Goal: Task Accomplishment & Management: Manage account settings

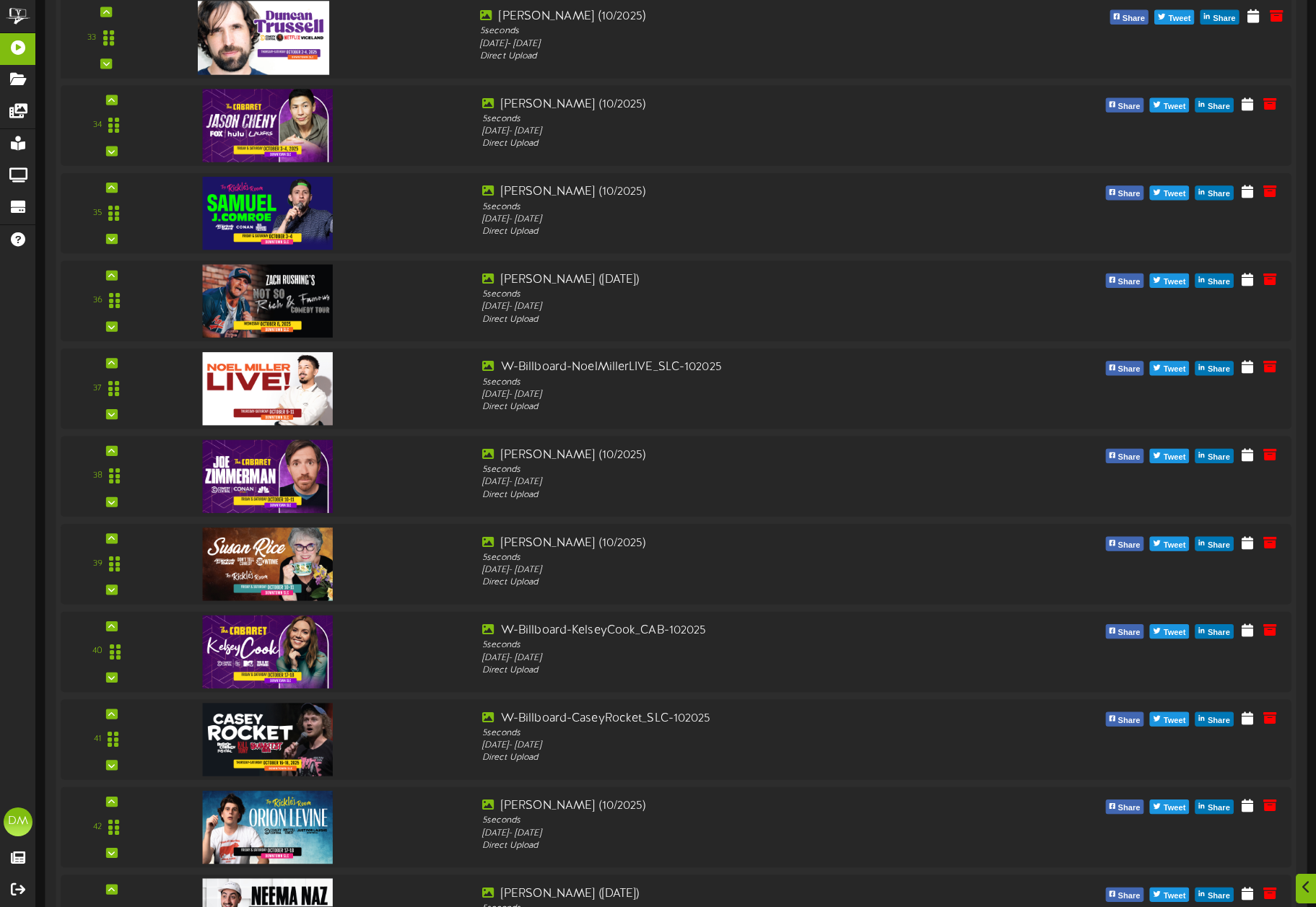
scroll to position [3921, 0]
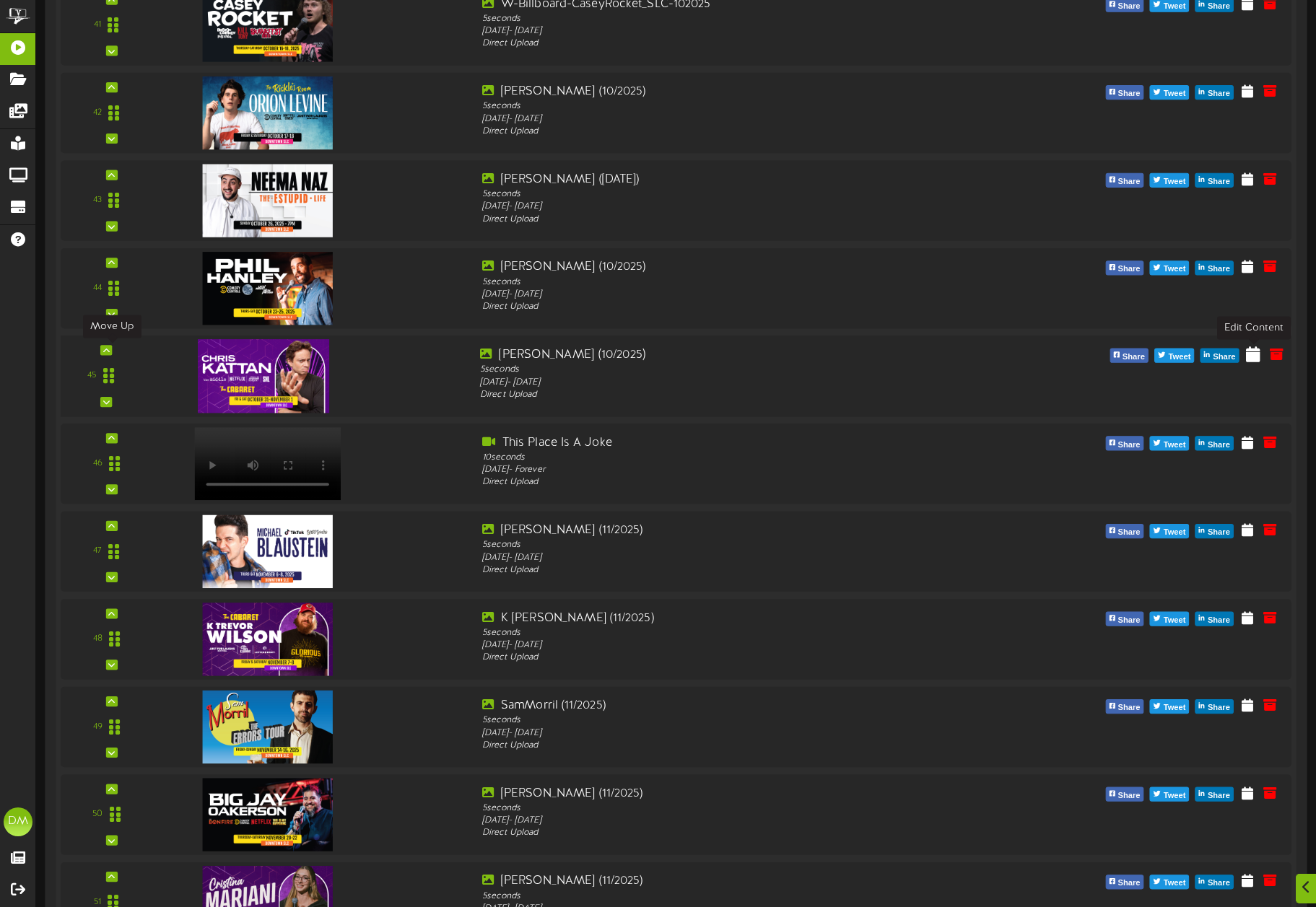
click at [1250, 354] on icon at bounding box center [1253, 353] width 15 height 16
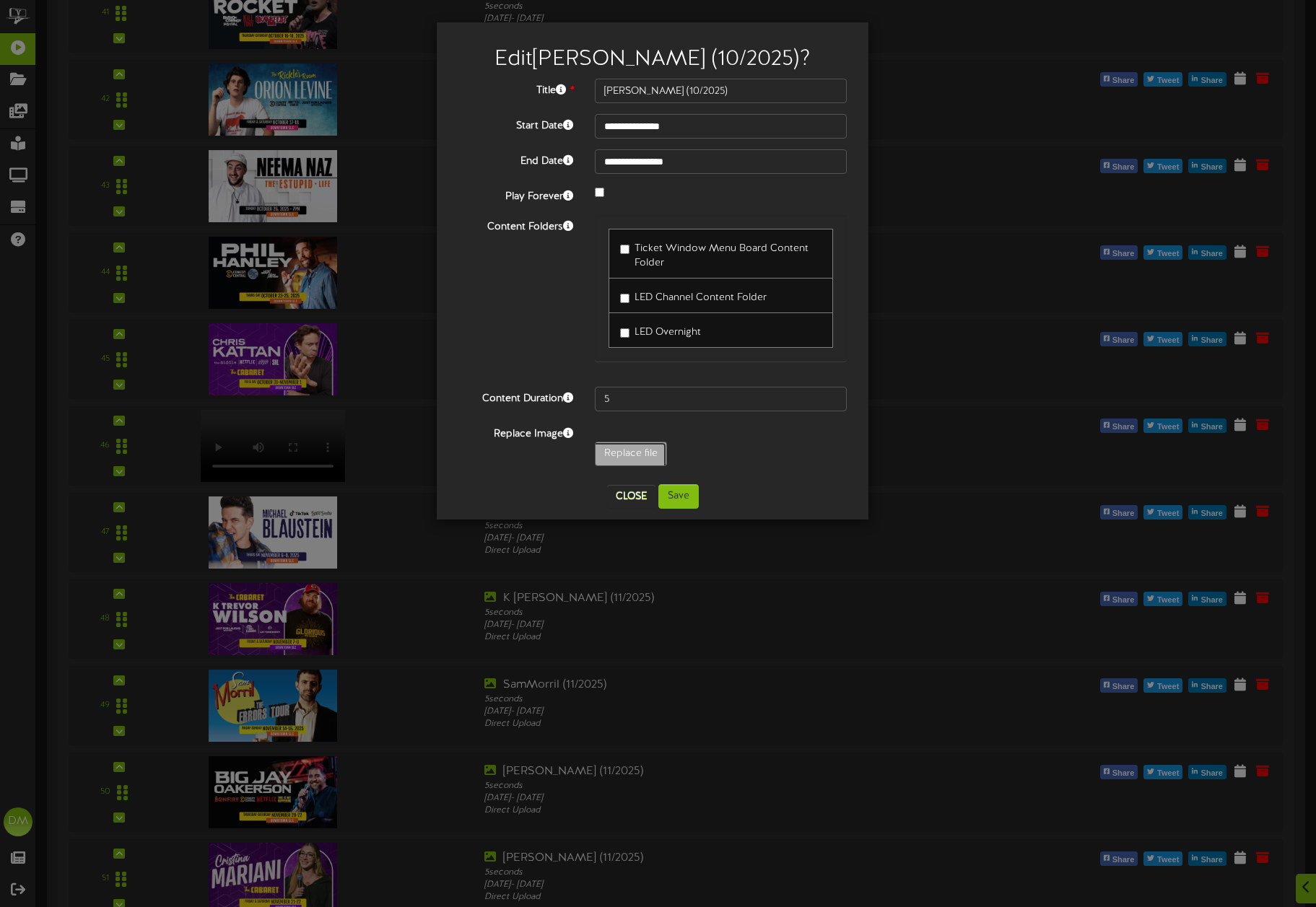
type input "**********"
type input "W-Billboard-ChrisKattan_CAB-102025"
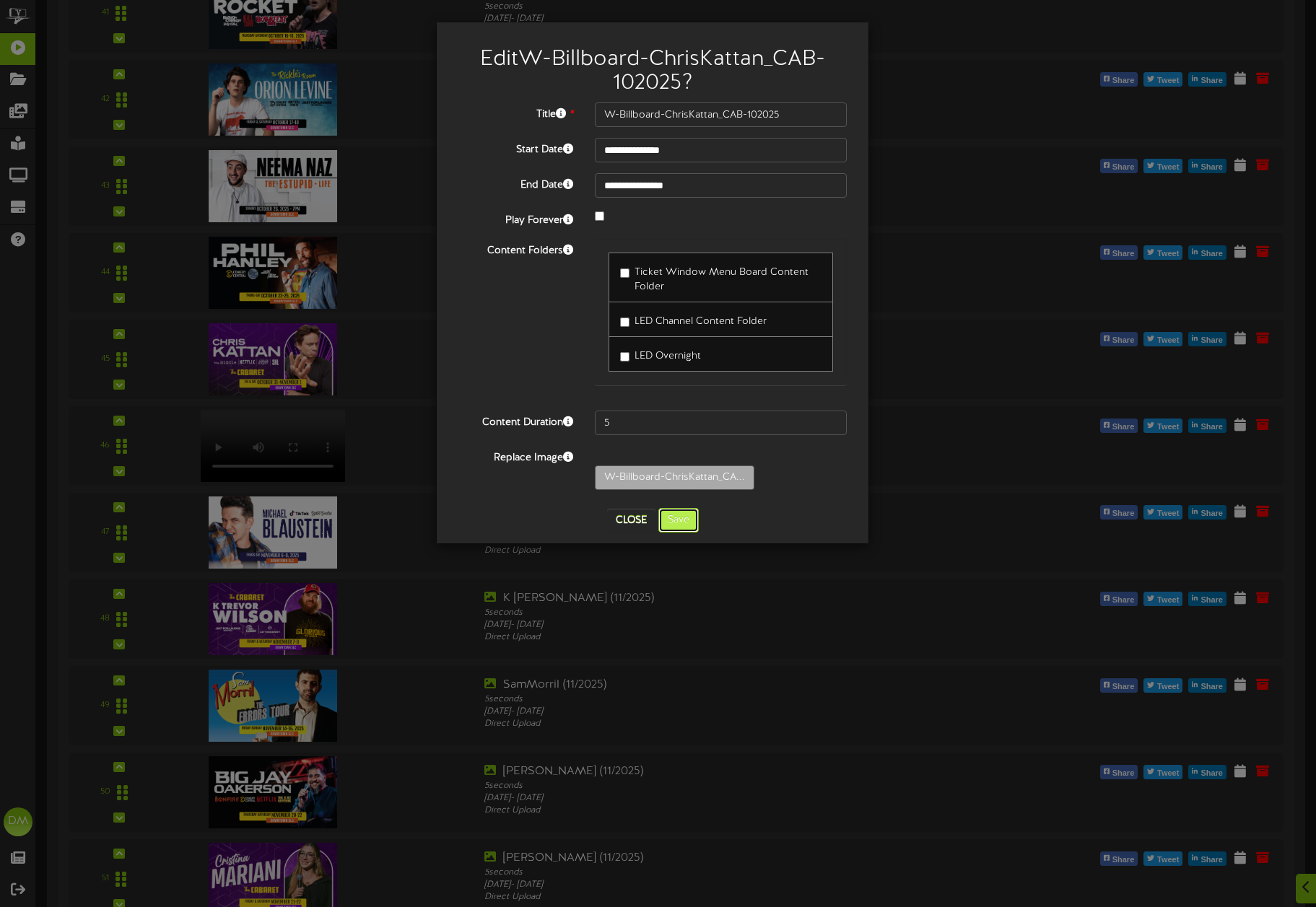
click at [695, 524] on button "Save" at bounding box center [678, 520] width 41 height 24
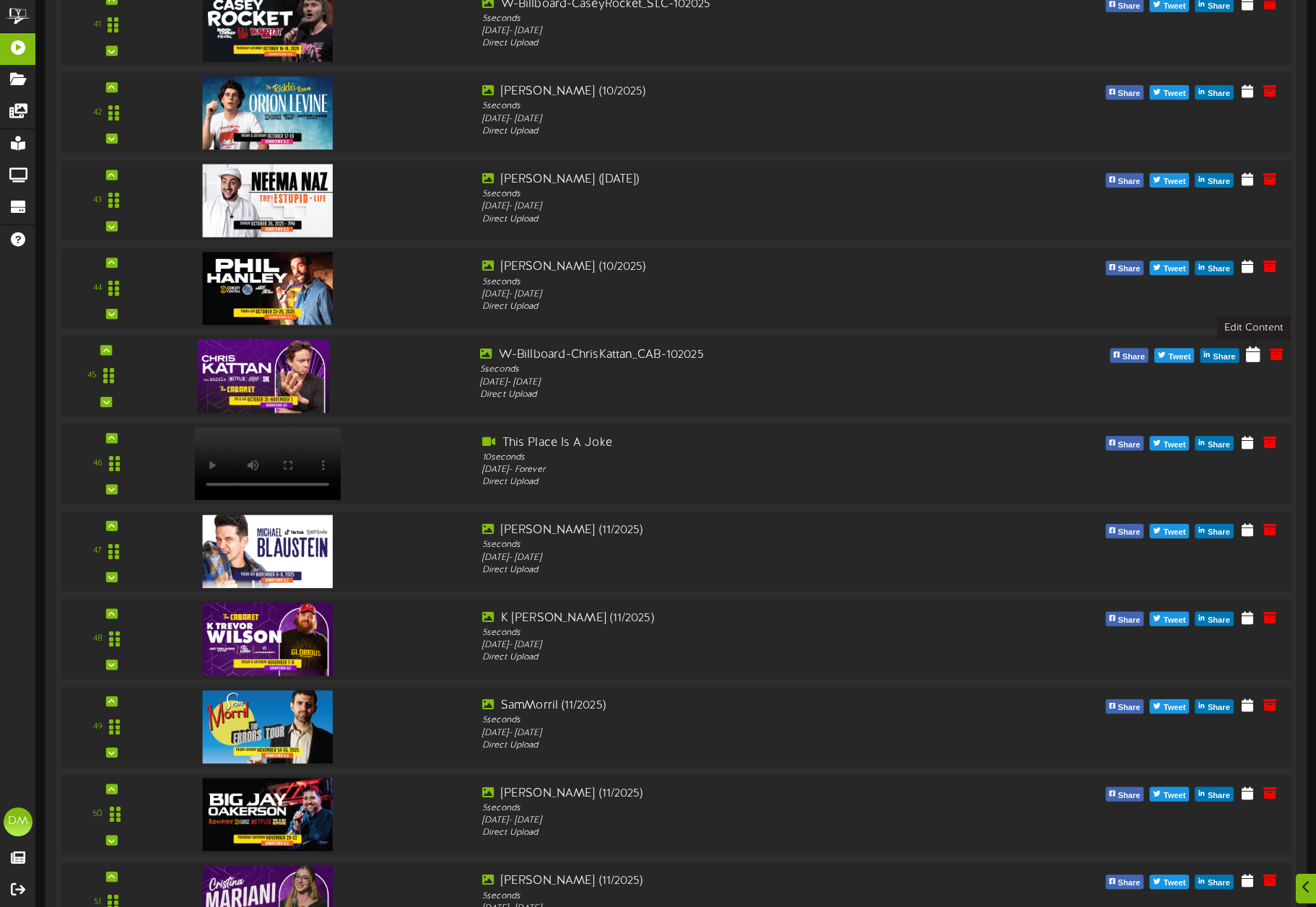
click at [1253, 354] on icon at bounding box center [1253, 353] width 15 height 16
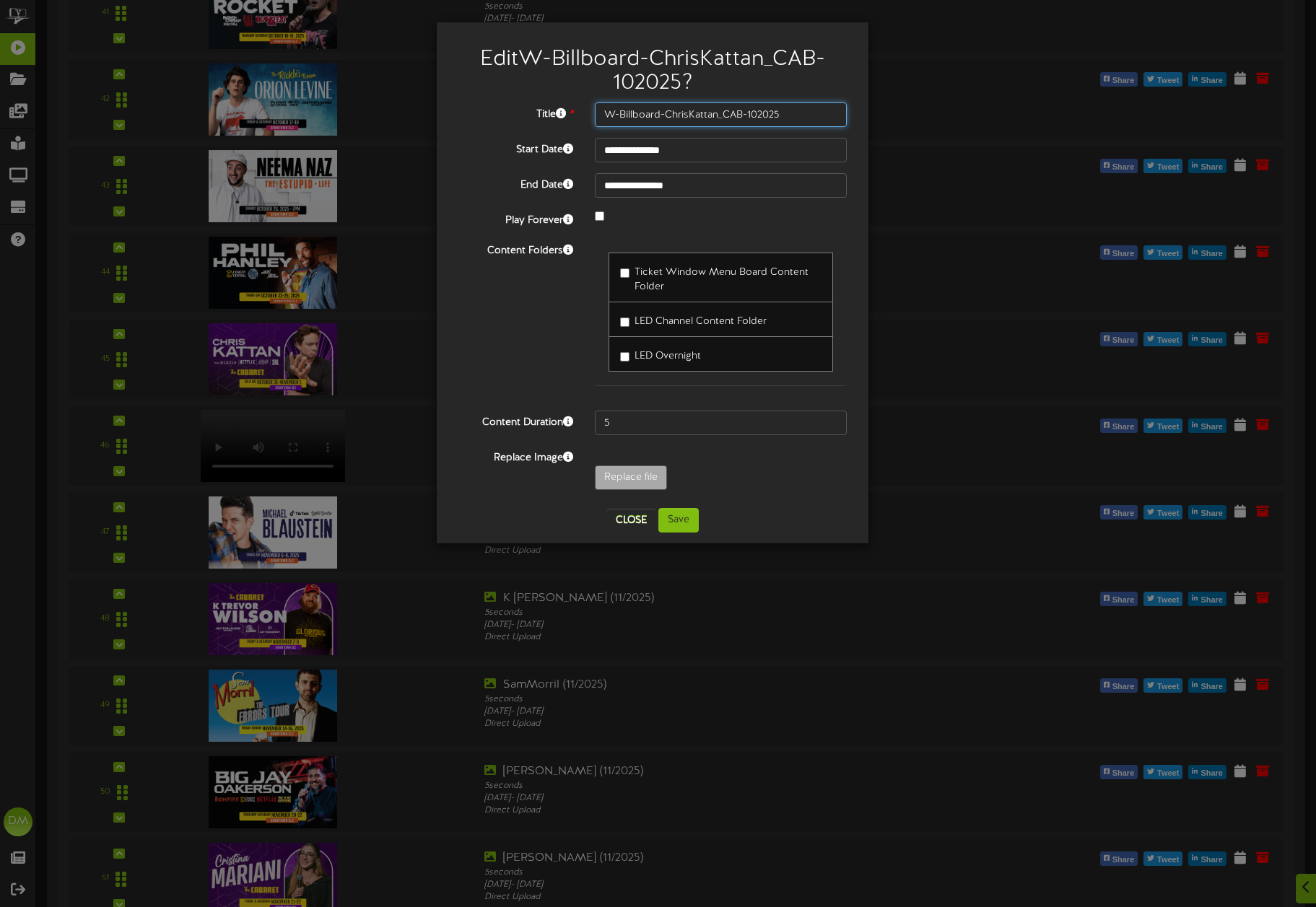
click at [670, 109] on input "W-Billboard-ChrisKattan_CAB-102025" at bounding box center [720, 115] width 252 height 24
drag, startPoint x: 668, startPoint y: 115, endPoint x: 425, endPoint y: 134, distance: 243.7
click at [421, 122] on div "**********" at bounding box center [658, 453] width 1316 height 907
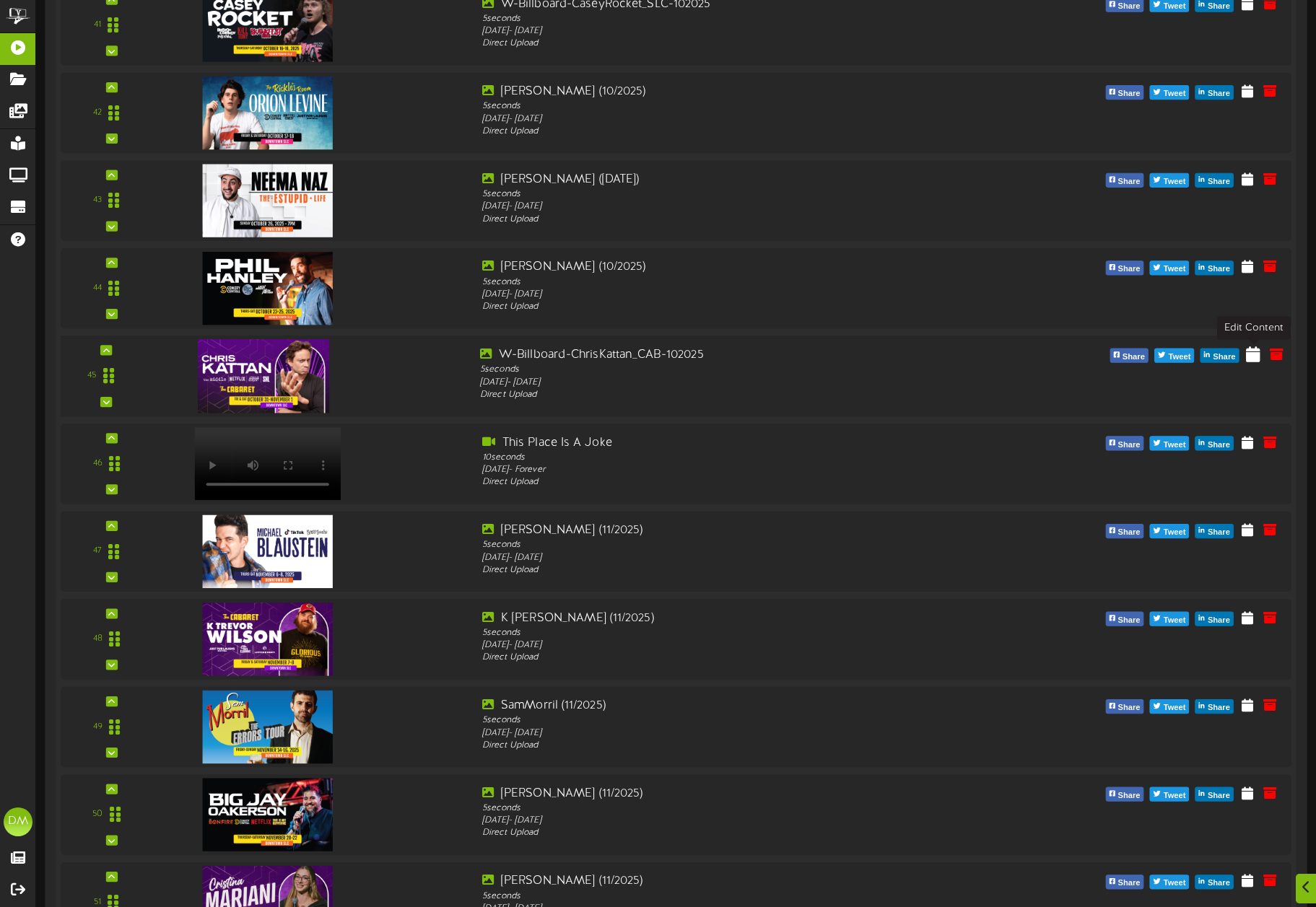
click at [1256, 358] on icon at bounding box center [1253, 353] width 15 height 16
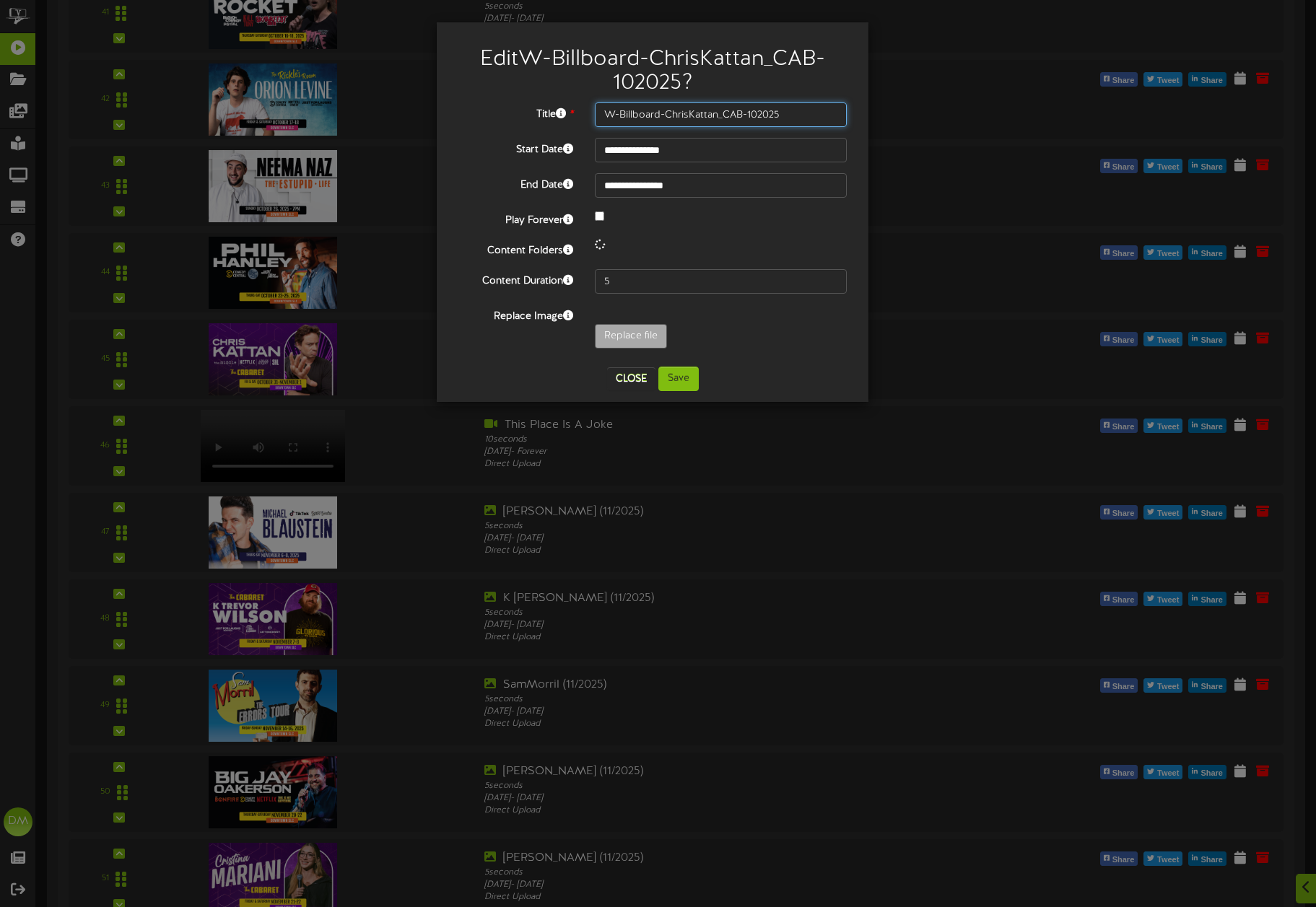
click at [670, 111] on input "W-Billboard-ChrisKattan_CAB-102025" at bounding box center [720, 115] width 252 height 24
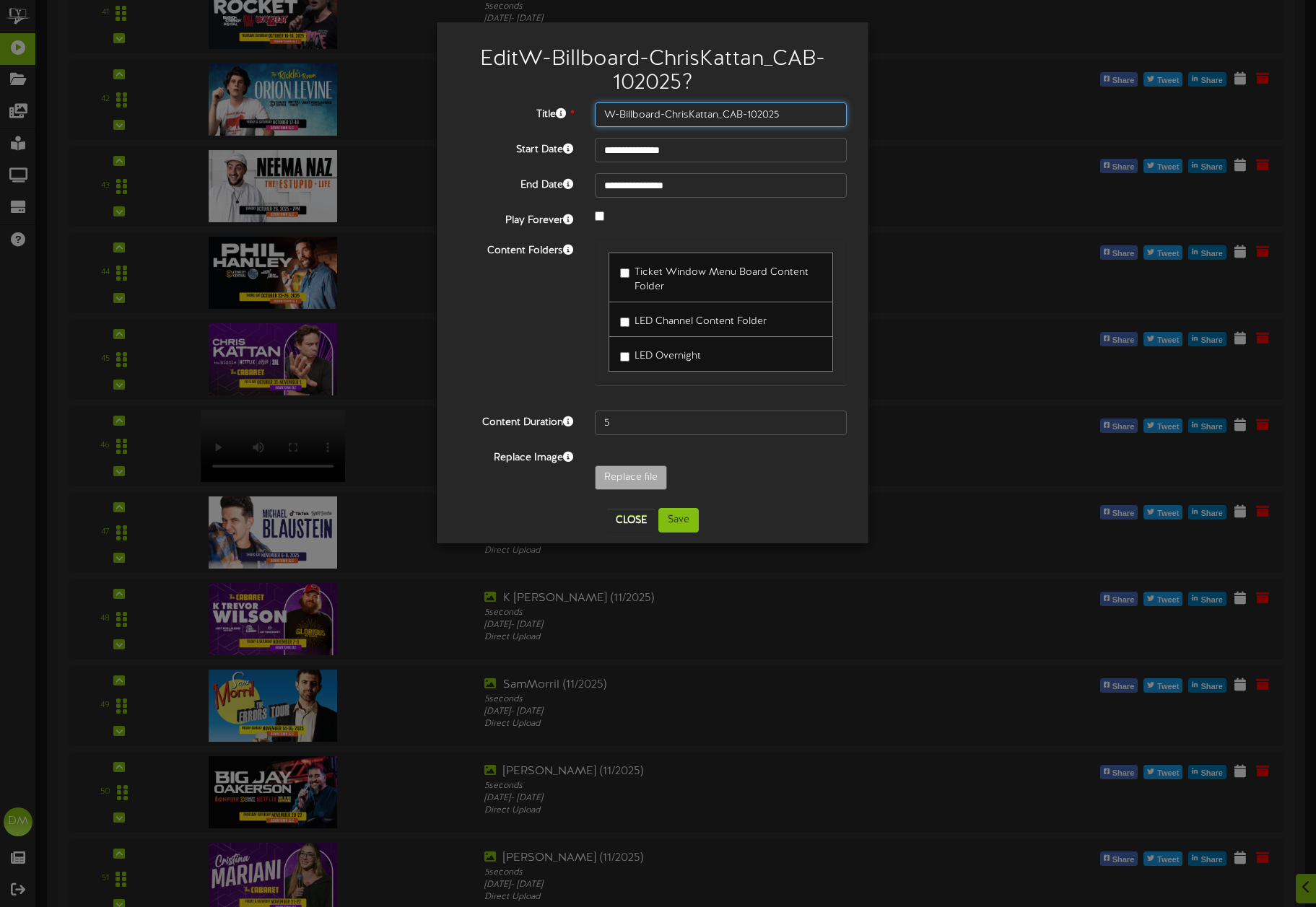
drag, startPoint x: 668, startPoint y: 111, endPoint x: 528, endPoint y: 103, distance: 140.2
click at [538, 104] on div "Title * W-Billboard-ChrisKattan_CAB-102025" at bounding box center [652, 115] width 410 height 24
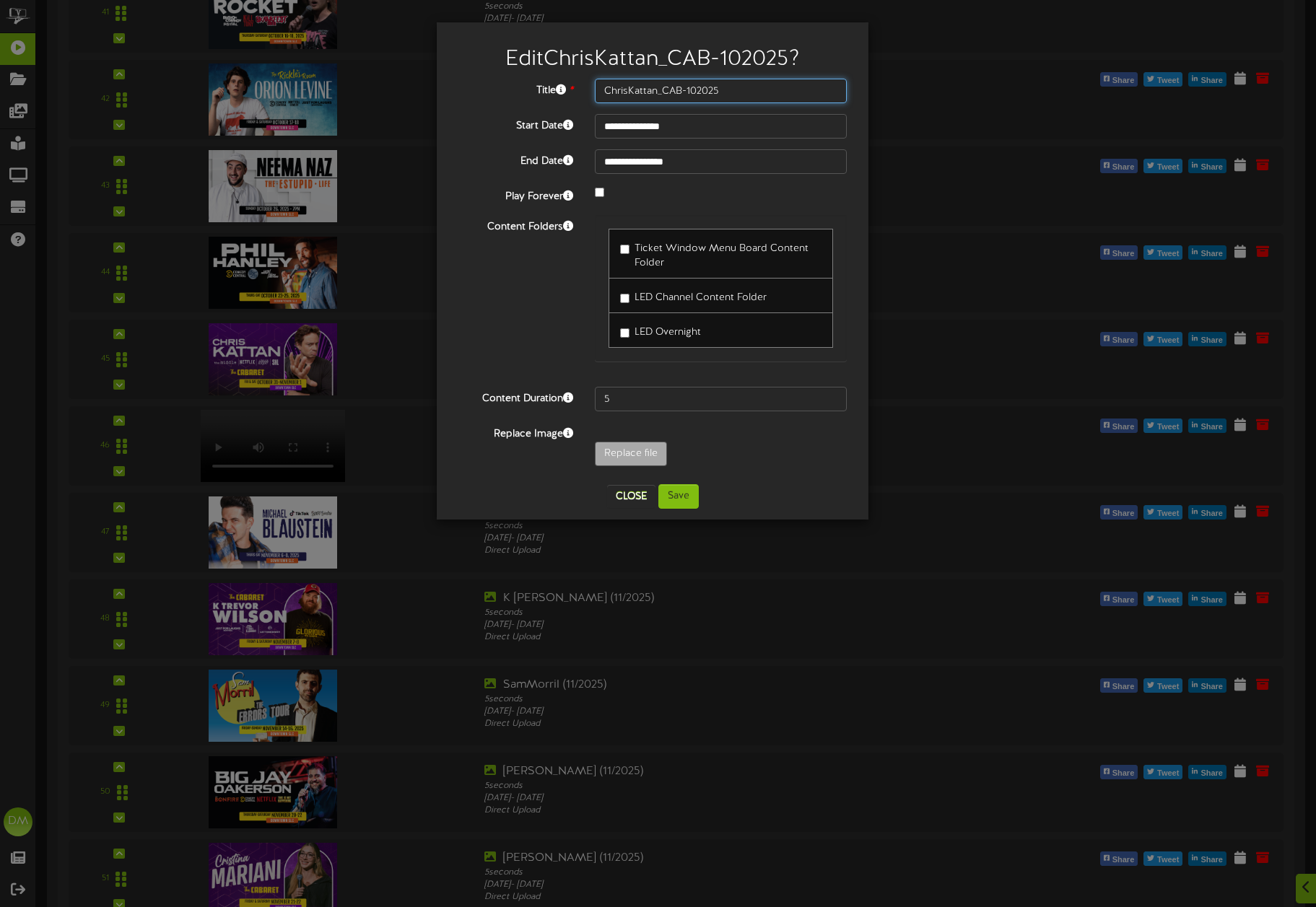
click at [630, 90] on input "ChrisKattan_CAB-102025" at bounding box center [720, 90] width 252 height 24
drag, startPoint x: 662, startPoint y: 90, endPoint x: 689, endPoint y: 91, distance: 27.0
click at [689, 91] on input "[PERSON_NAME]-102025" at bounding box center [720, 90] width 252 height 24
type input "[PERSON_NAME] (10/2025)"
click at [672, 497] on button "Save" at bounding box center [678, 496] width 41 height 24
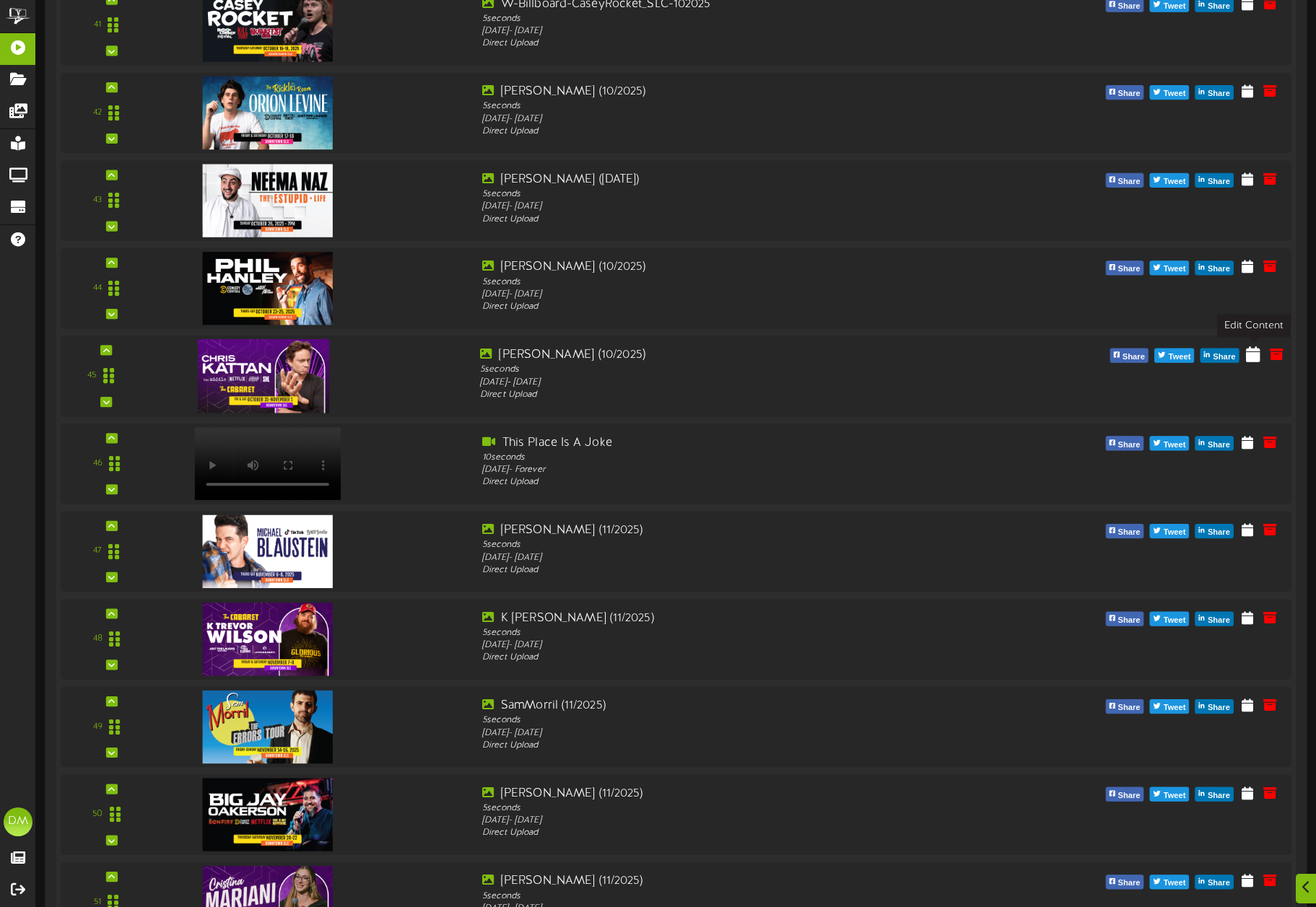
click at [1251, 351] on icon at bounding box center [1253, 353] width 15 height 16
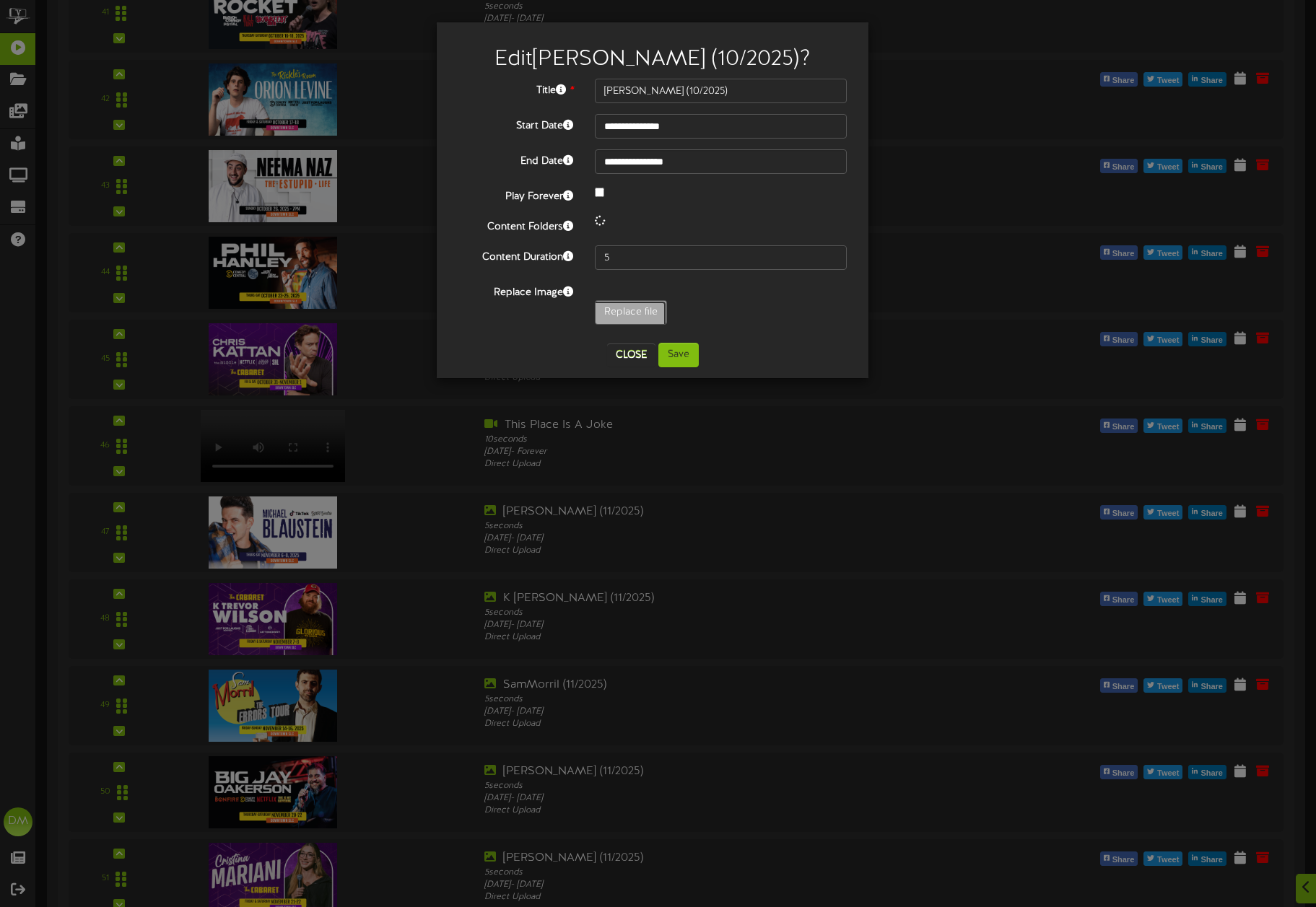
type input "**********"
type input "W-Billboard-ChrisKattan_CAB-102025"
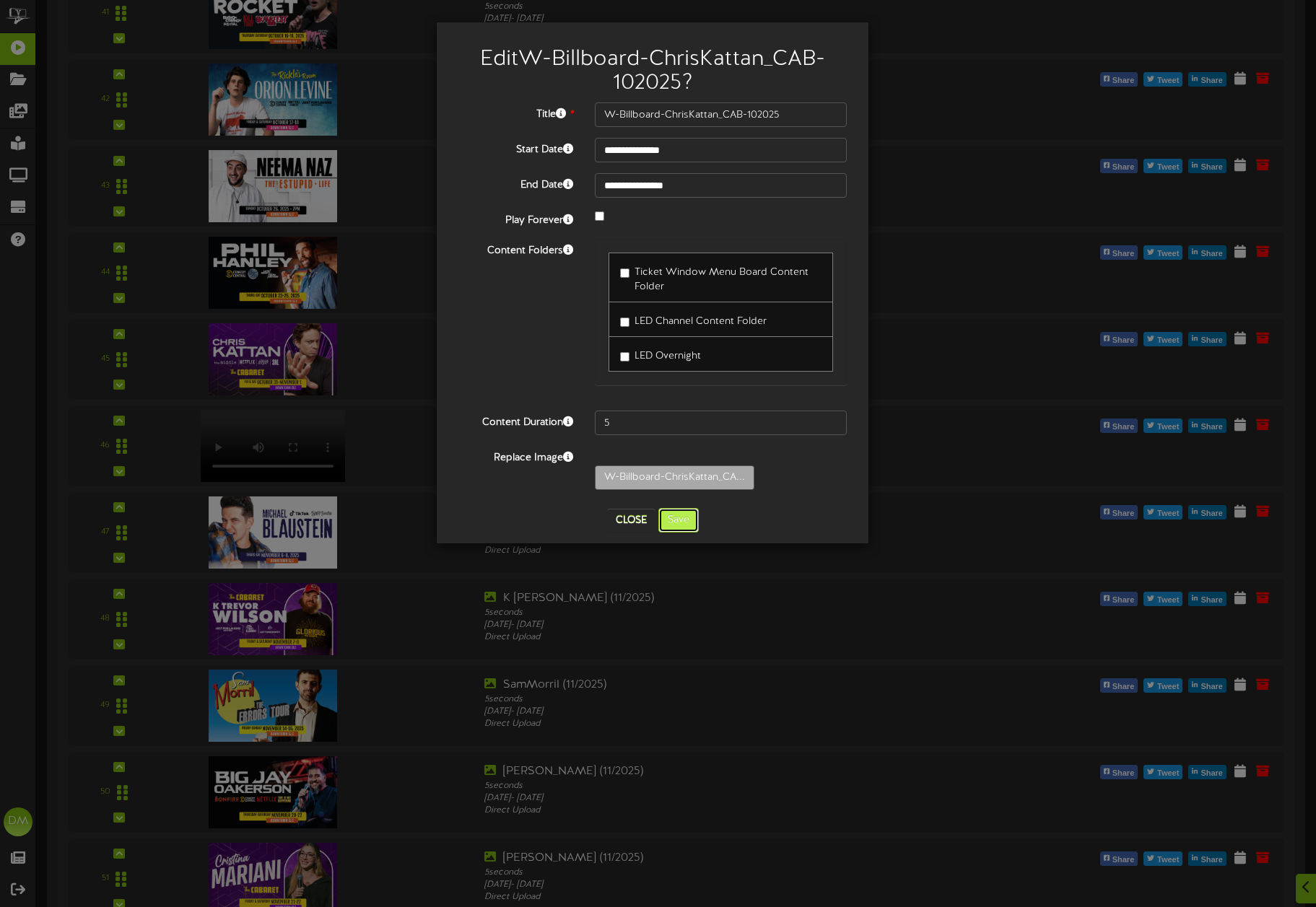
click at [673, 521] on button "Save" at bounding box center [678, 520] width 41 height 24
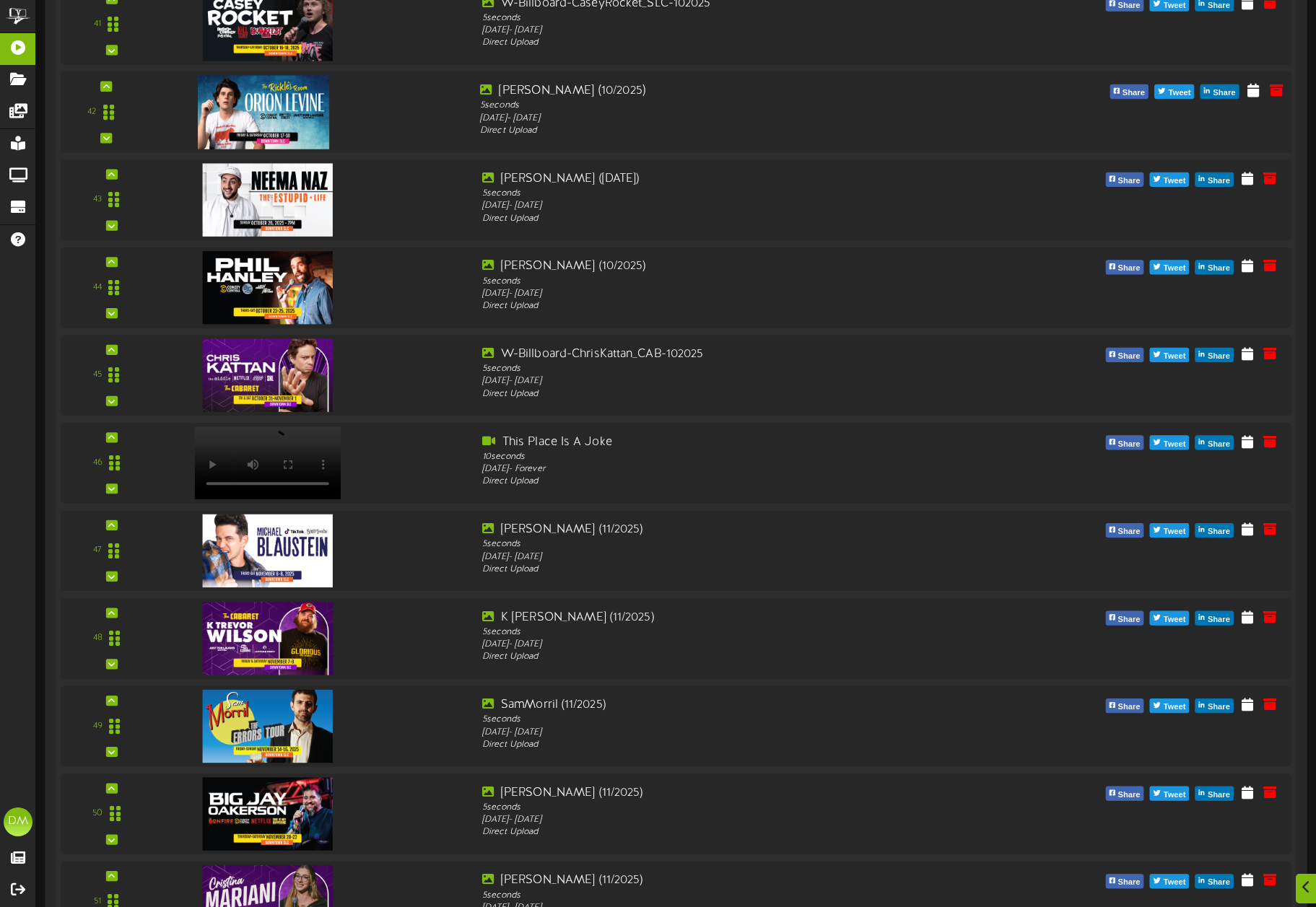
scroll to position [3923, 0]
